Goal: Transaction & Acquisition: Download file/media

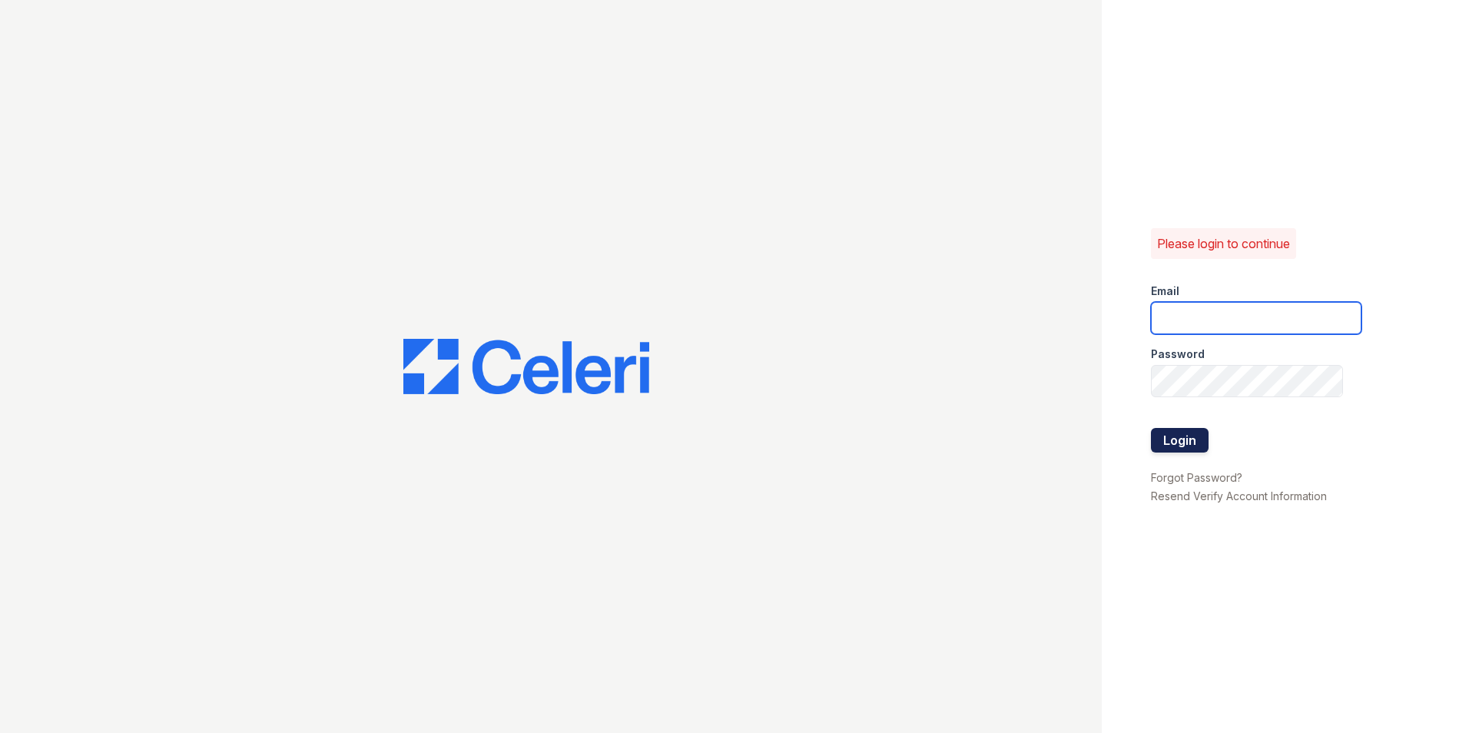
type input "[EMAIL_ADDRESS][DOMAIN_NAME]"
click at [1174, 436] on button "Login" at bounding box center [1180, 440] width 58 height 25
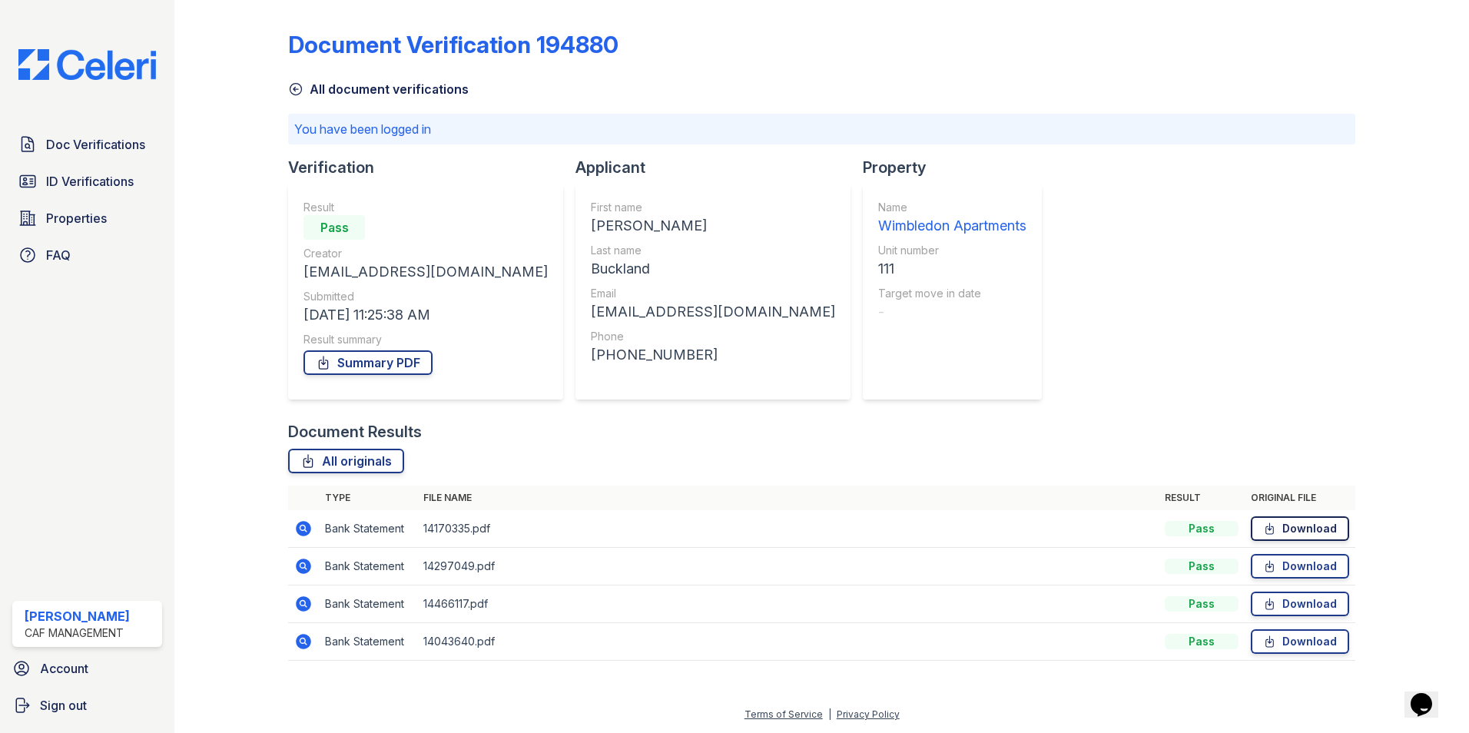
click at [1337, 535] on link "Download" at bounding box center [1300, 528] width 98 height 25
drag, startPoint x: 1286, startPoint y: 565, endPoint x: 1147, endPoint y: 562, distance: 139.1
click at [1286, 565] on link "Download" at bounding box center [1300, 566] width 98 height 25
drag, startPoint x: 1304, startPoint y: 610, endPoint x: 1268, endPoint y: 605, distance: 36.5
click at [1304, 610] on link "Download" at bounding box center [1300, 604] width 98 height 25
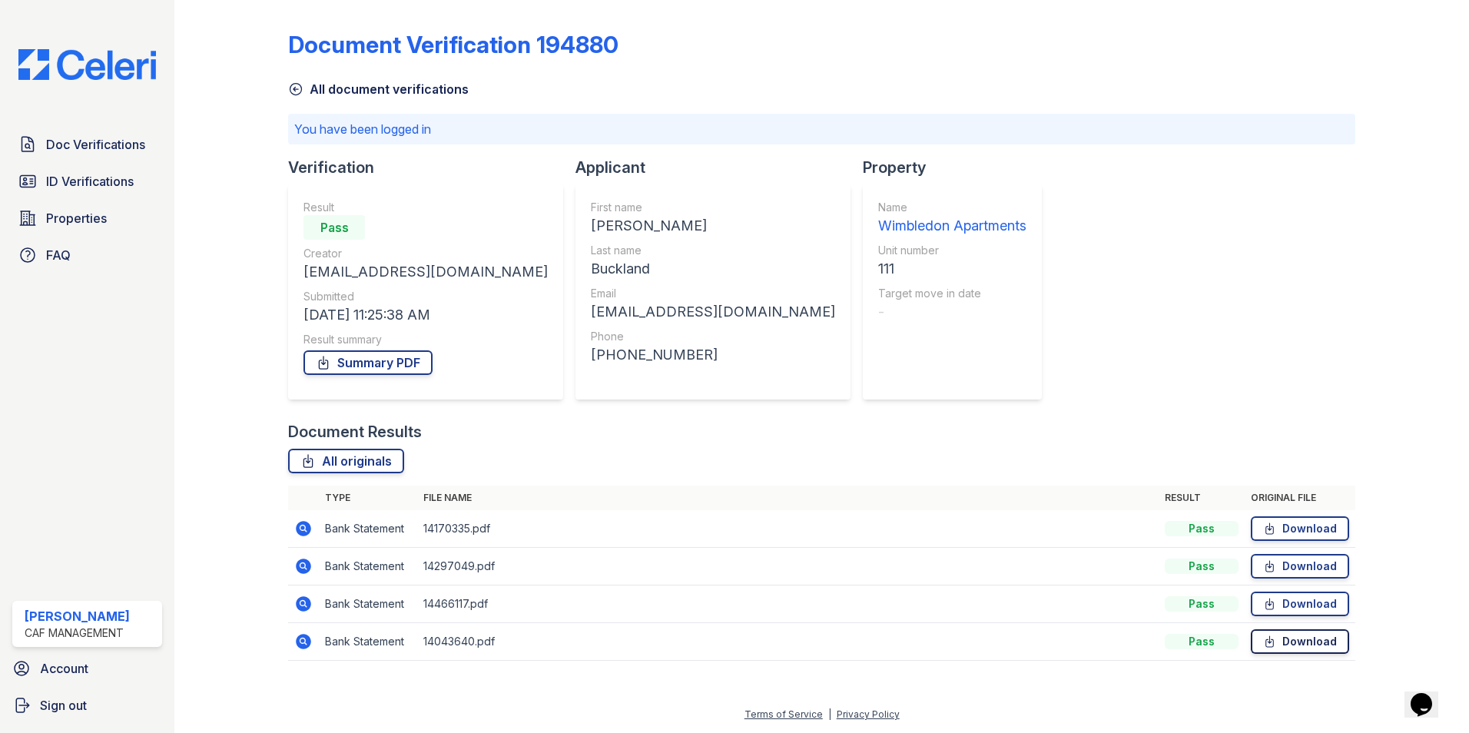
click at [1321, 645] on link "Download" at bounding box center [1300, 641] width 98 height 25
